Goal: Transaction & Acquisition: Purchase product/service

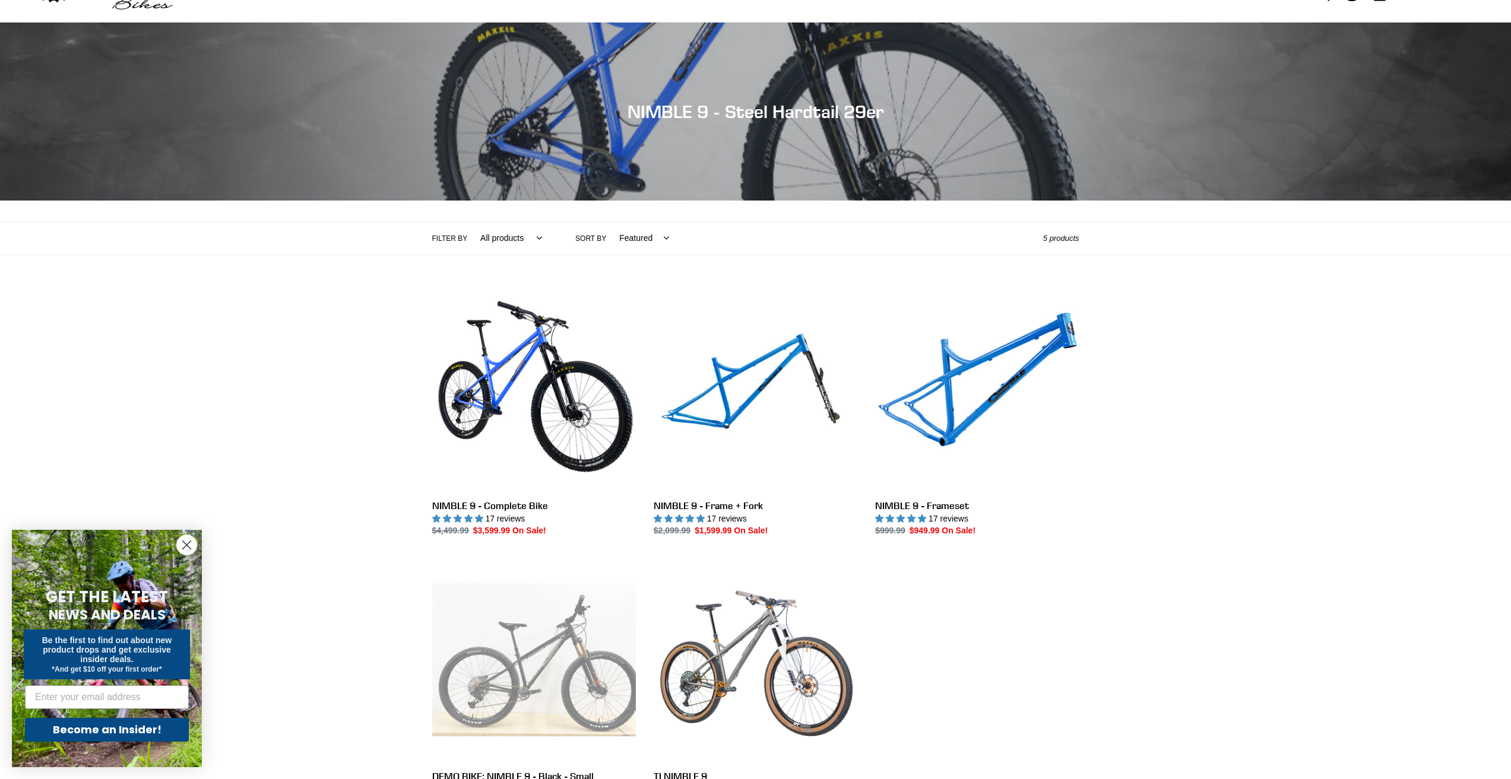
scroll to position [119, 0]
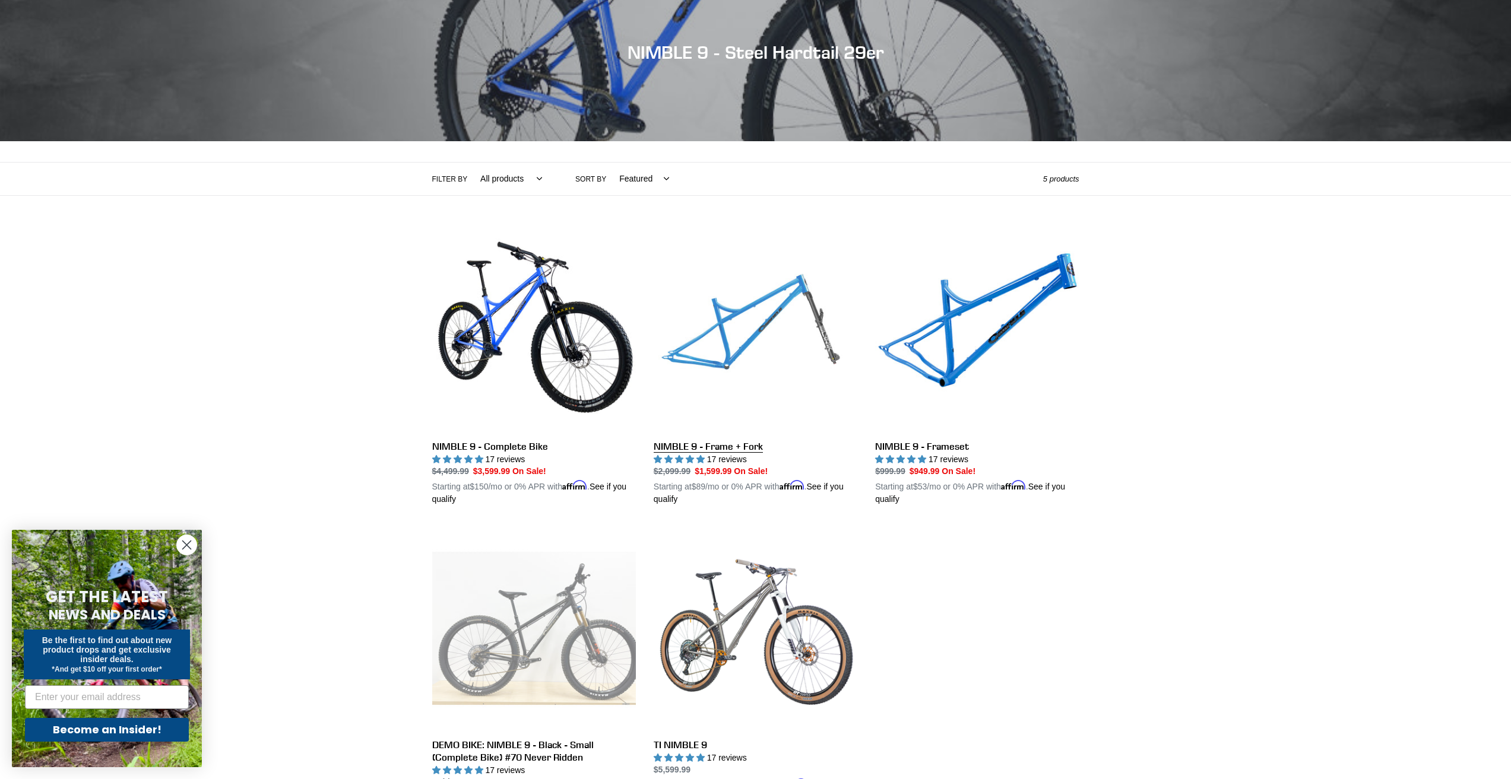
click at [810, 349] on link "NIMBLE 9 - Frame + Fork" at bounding box center [756, 368] width 204 height 278
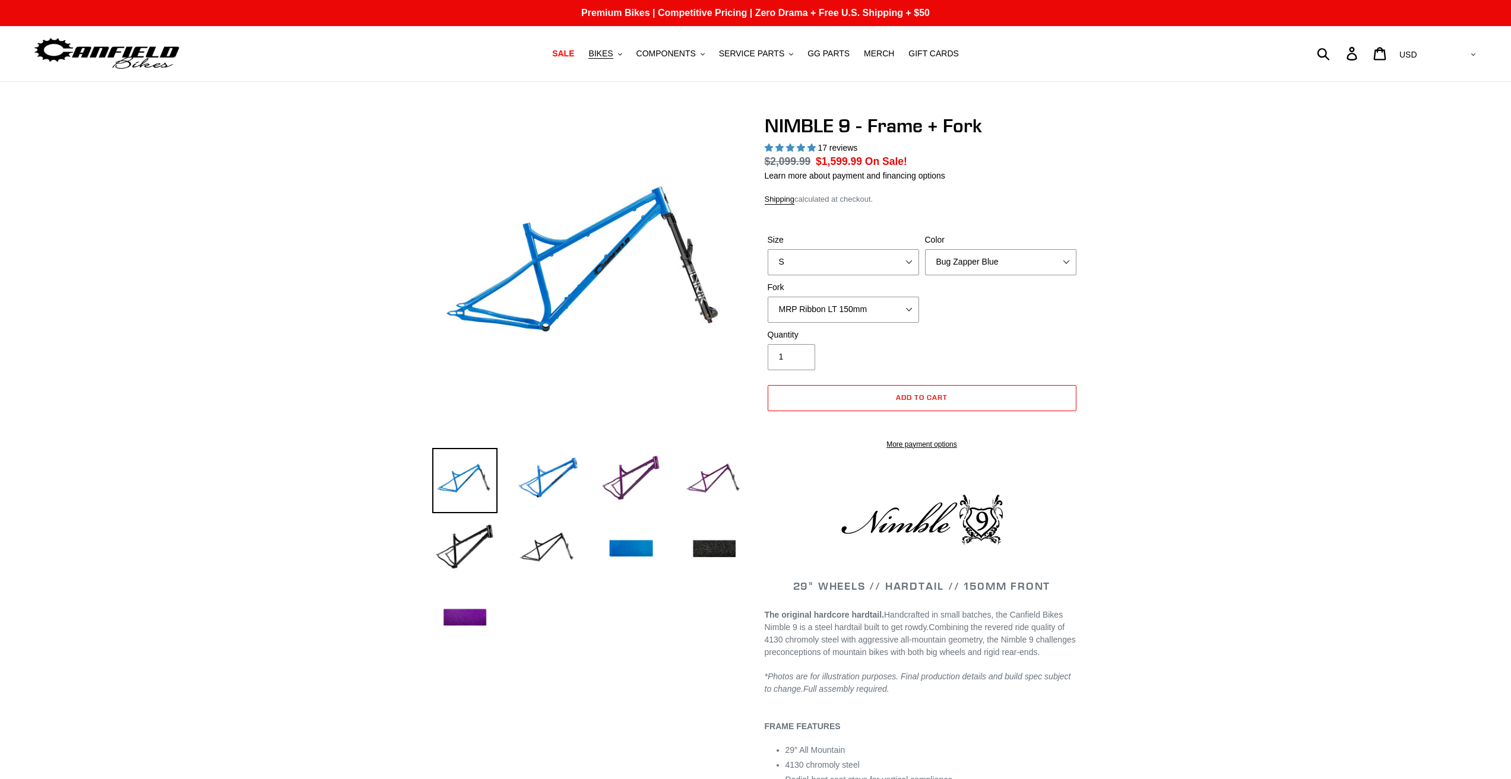
select select "highest-rating"
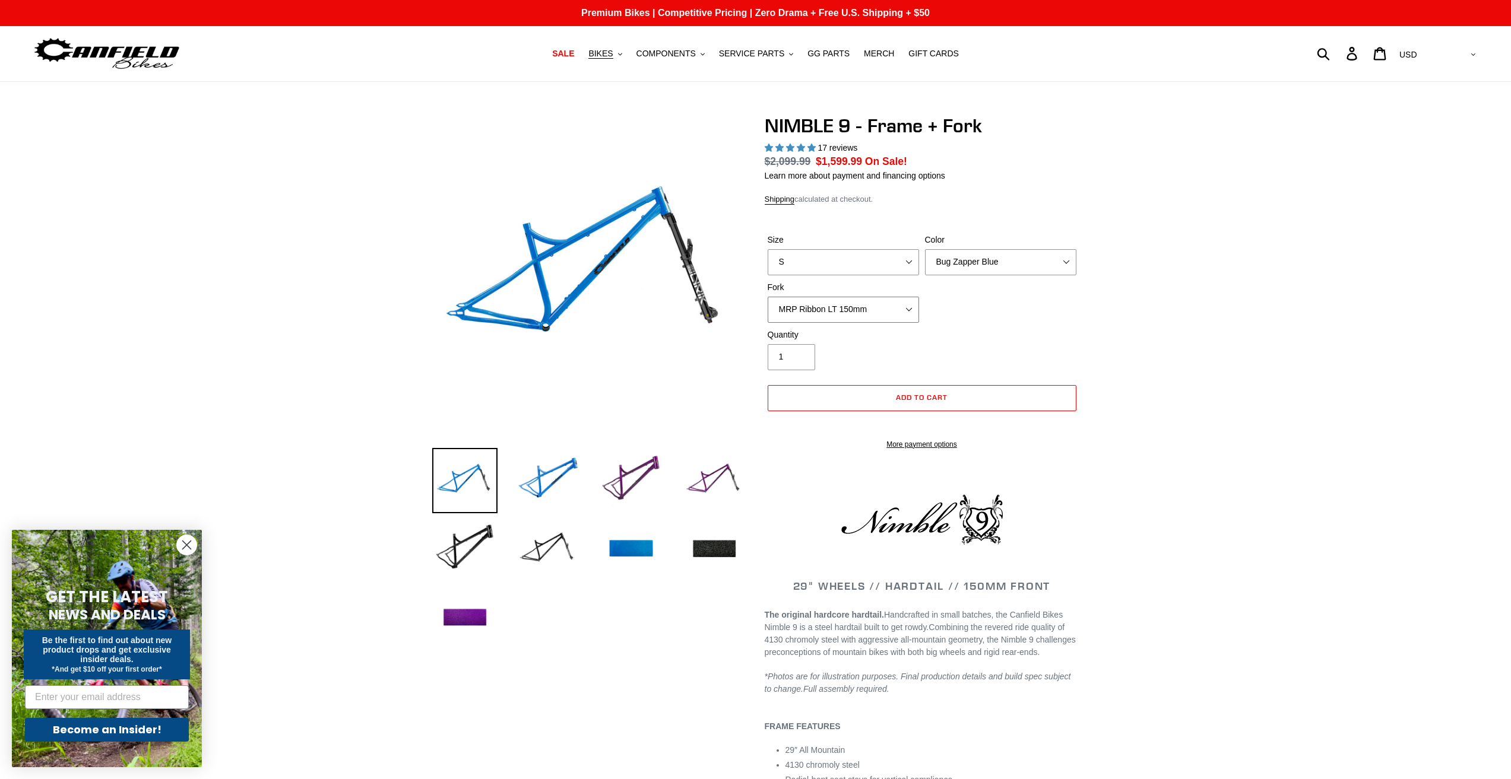
click at [909, 309] on select "MRP Ribbon LT 150mm Fox 36 Factory Grip X 150mm (Special Order) RockShox Lyrik …" at bounding box center [843, 310] width 151 height 26
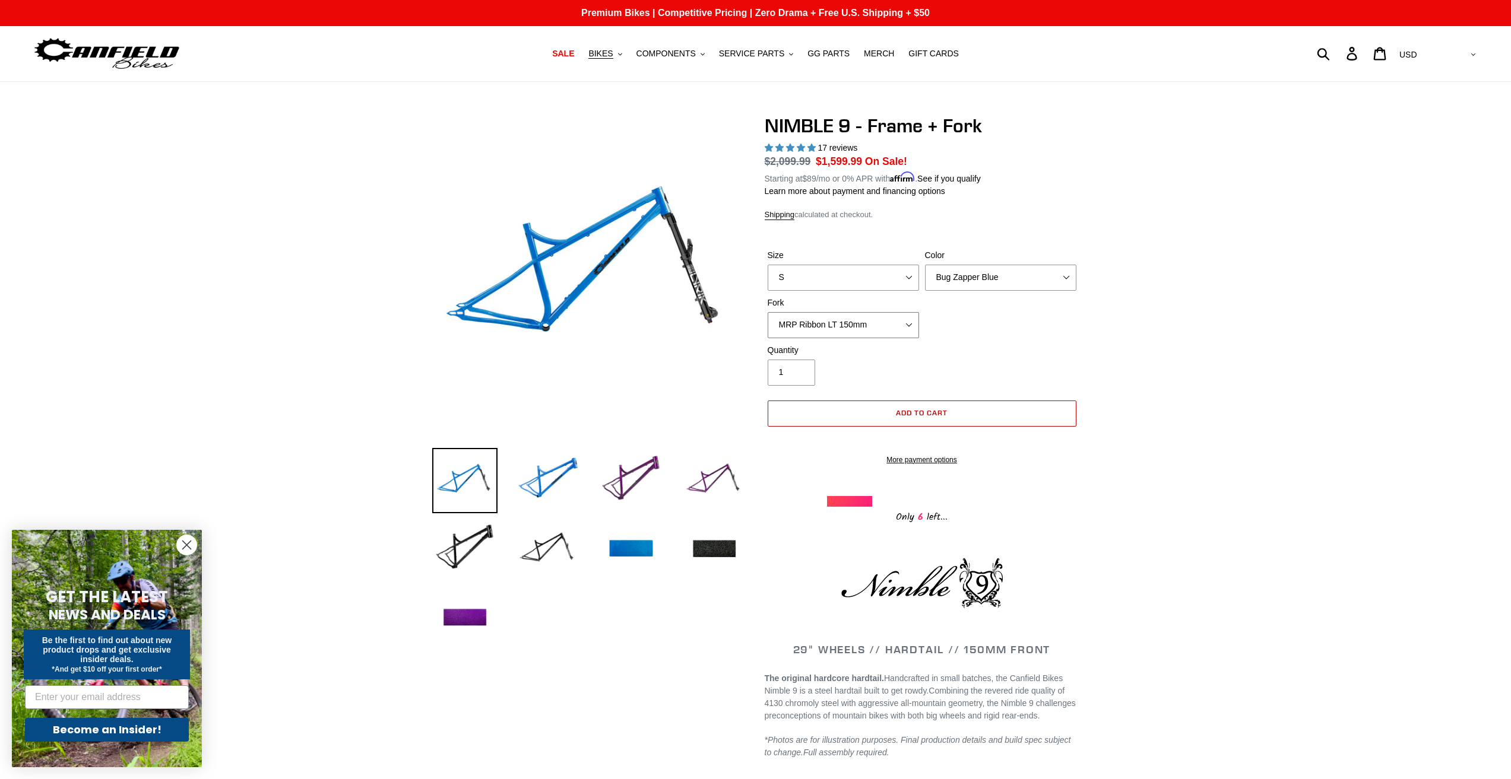
select select "Fox 36 SL Factory Grip X 140mm"
click at [768, 312] on select "MRP Ribbon LT 150mm Fox 36 Factory Grip X 150mm (Special Order) RockShox Lyrik …" at bounding box center [843, 325] width 151 height 26
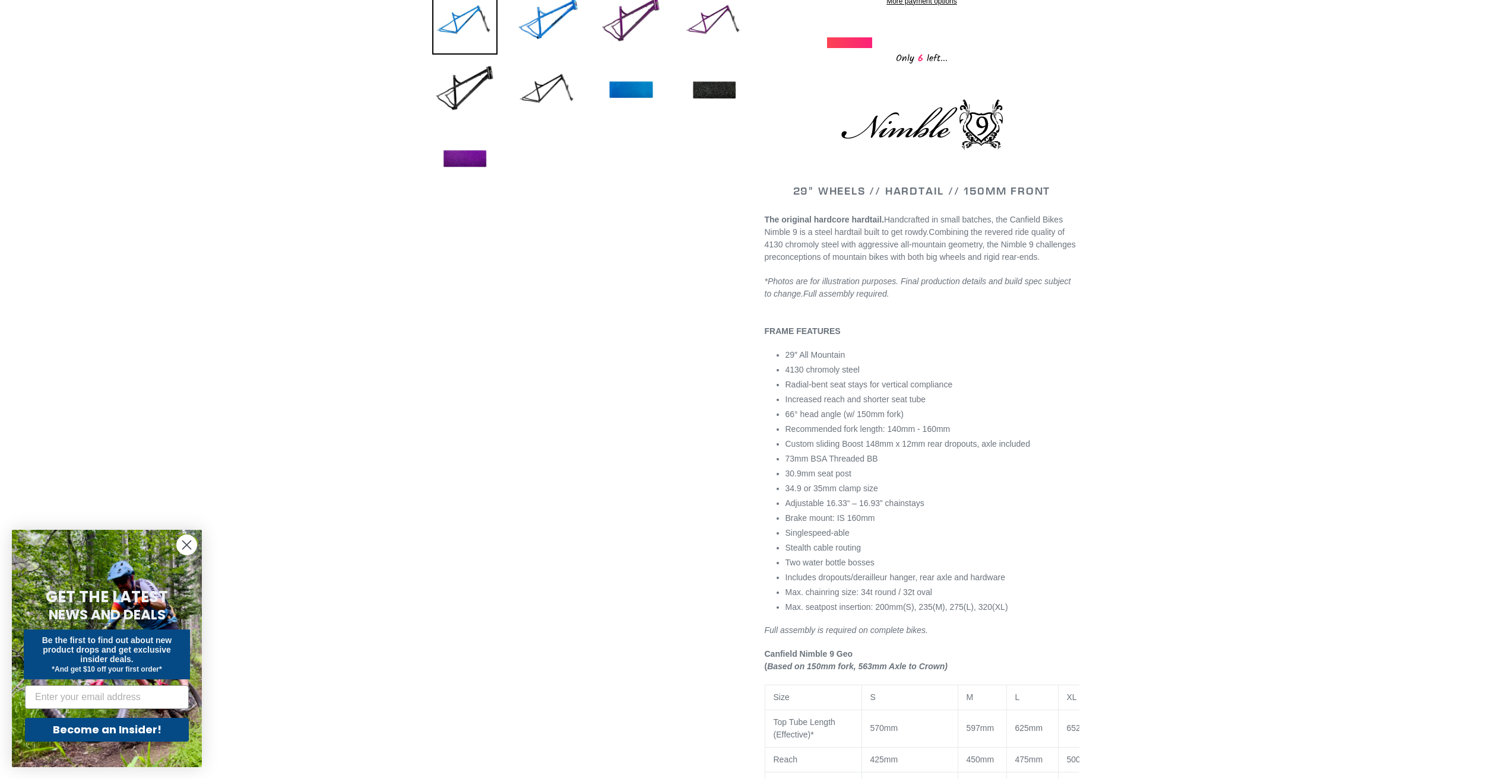
scroll to position [475, 0]
